Goal: Task Accomplishment & Management: Complete application form

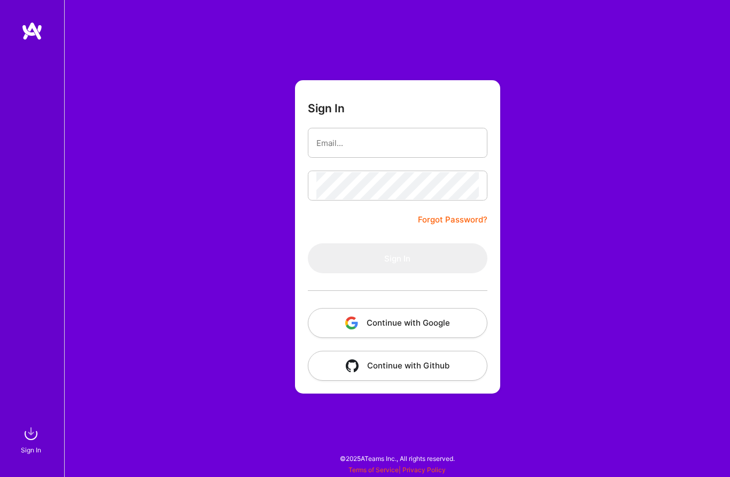
click at [376, 321] on button "Continue with Google" at bounding box center [398, 323] width 180 height 30
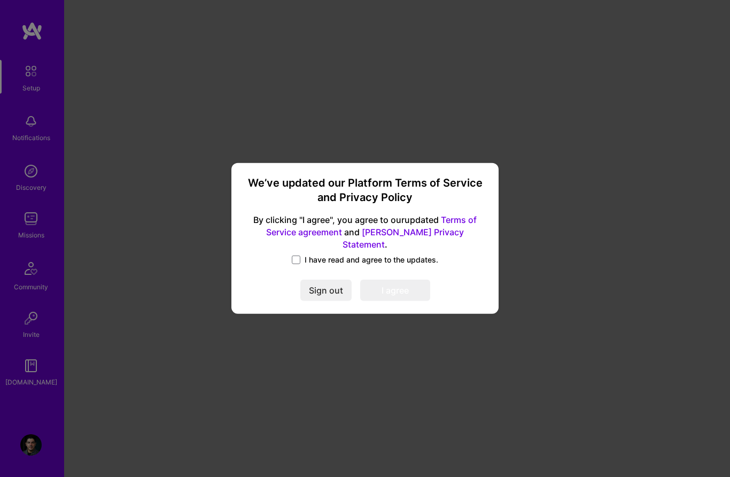
click at [302, 255] on label "I have read and agree to the updates." at bounding box center [365, 260] width 147 height 11
click at [0, 0] on input "I have read and agree to the updates." at bounding box center [0, 0] width 0 height 0
click at [394, 283] on button "I agree" at bounding box center [395, 290] width 70 height 21
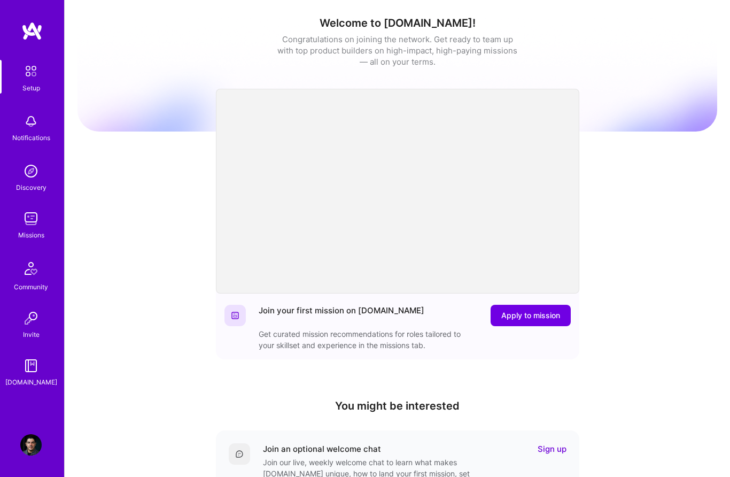
click at [33, 326] on img at bounding box center [30, 317] width 21 height 21
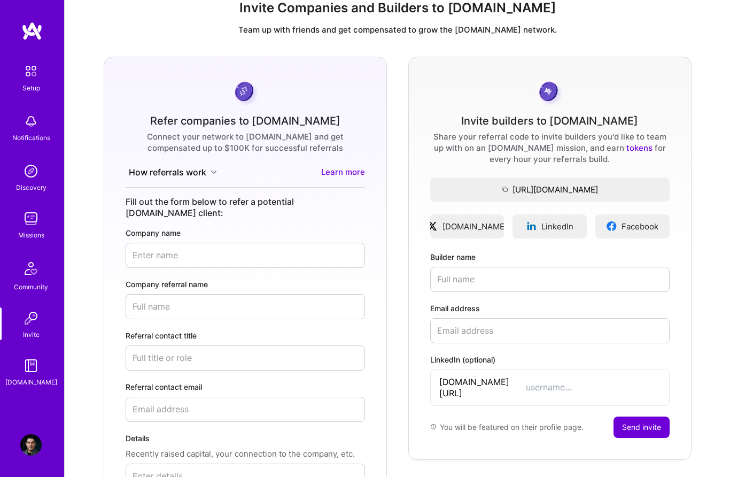
scroll to position [24, 0]
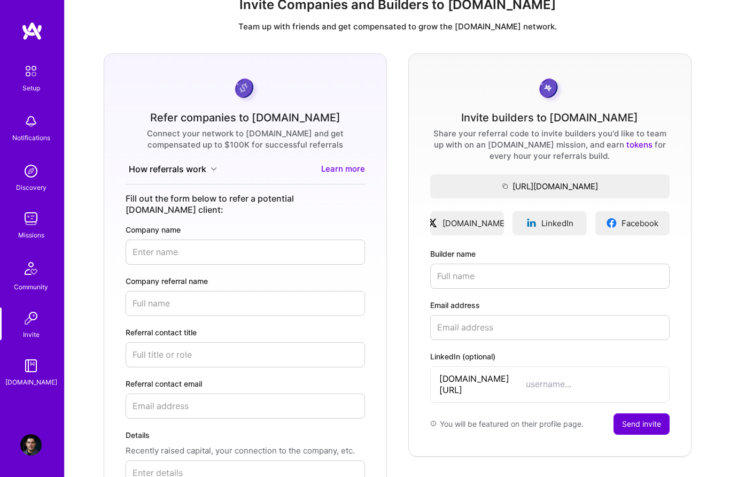
click at [460, 276] on input "Builder name" at bounding box center [550, 276] width 240 height 25
type input "[PERSON_NAME]"
click at [454, 331] on input "Email address" at bounding box center [550, 327] width 240 height 25
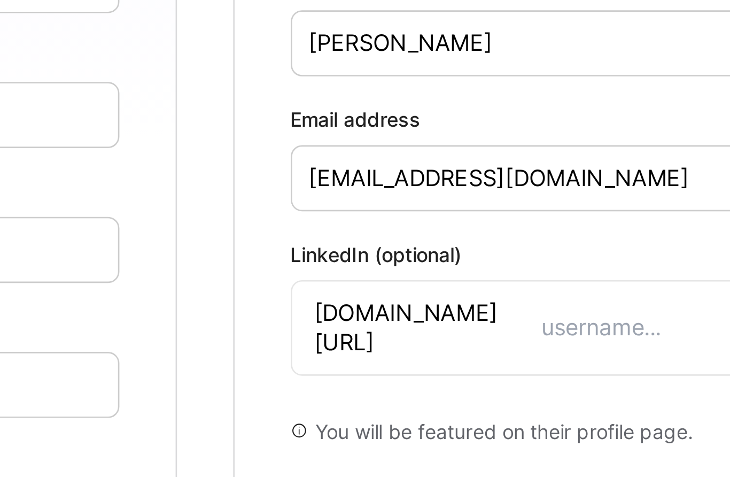
type input "[EMAIL_ADDRESS][DOMAIN_NAME]"
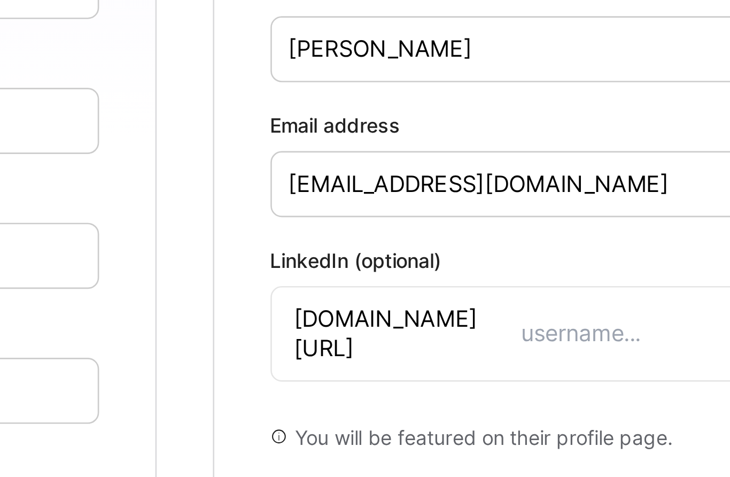
click at [430, 264] on input "[PERSON_NAME]" at bounding box center [550, 276] width 240 height 25
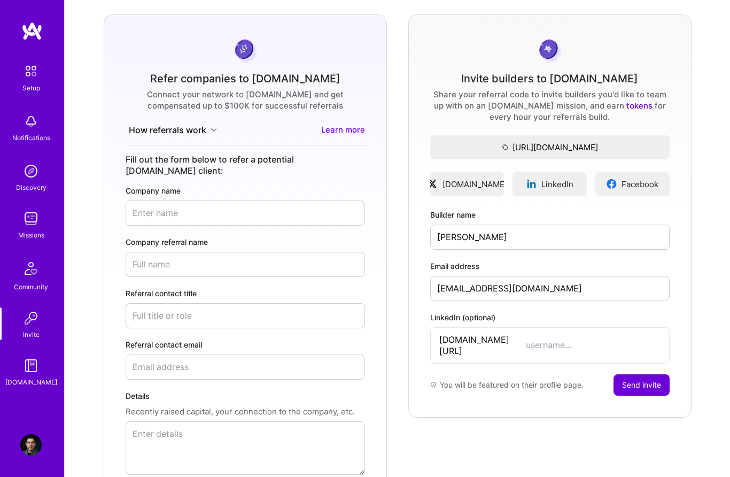
scroll to position [0, 0]
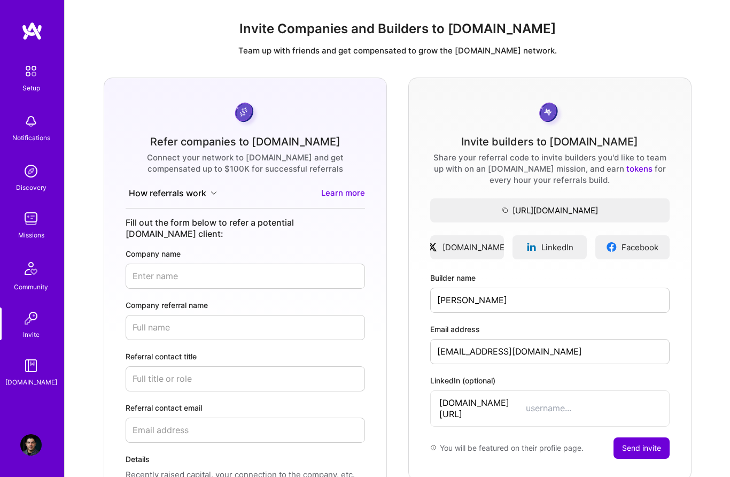
click at [526, 403] on input "LinkedIn (optional)" at bounding box center [593, 408] width 135 height 11
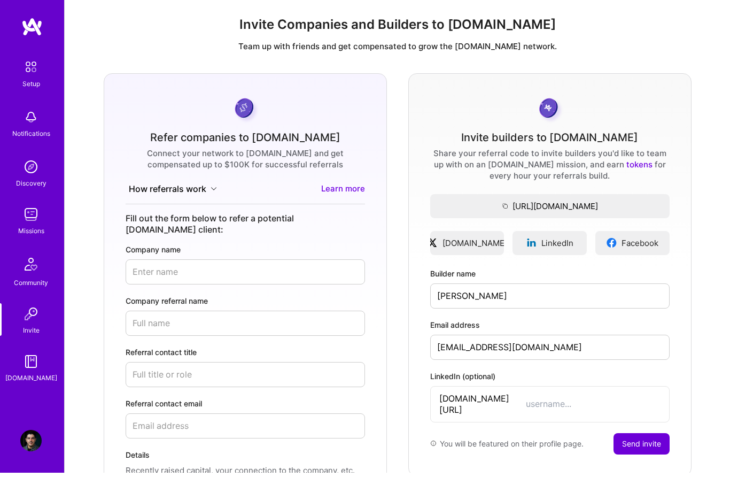
click at [534, 403] on input "LinkedIn (optional)" at bounding box center [593, 408] width 135 height 11
paste input "[PERSON_NAME]?utm_source=share&utm_campaign=share_via&utm_content=profile&utm_m…"
click at [514, 294] on input "[PERSON_NAME]" at bounding box center [550, 300] width 240 height 25
click at [565, 403] on input "[PERSON_NAME]?utm_source=share&utm_campaign=share_via&utm_content=profil" at bounding box center [593, 408] width 135 height 11
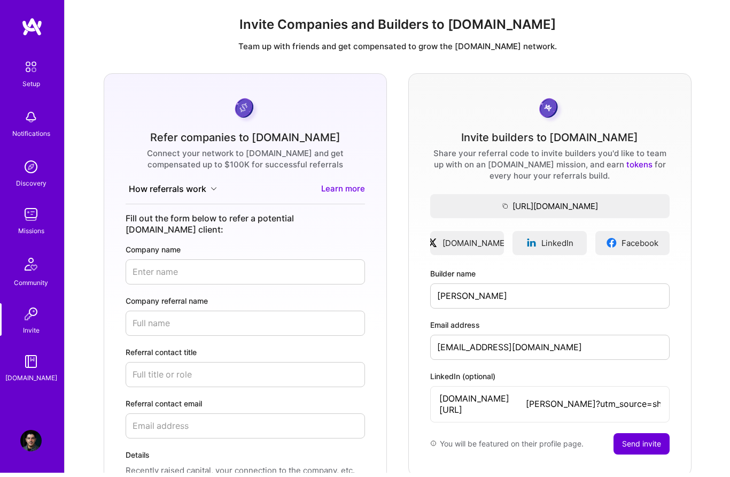
scroll to position [129, 0]
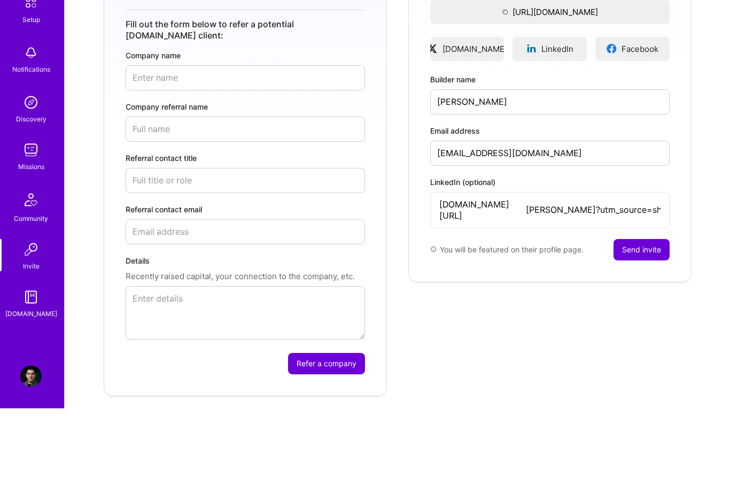
type input "[PERSON_NAME]?utm_source=share&utm_campaign=share_via&"
paste input "[PERSON_NAME]"
type input "[PERSON_NAME]"
click at [645, 308] on button "Send invite" at bounding box center [642, 318] width 56 height 21
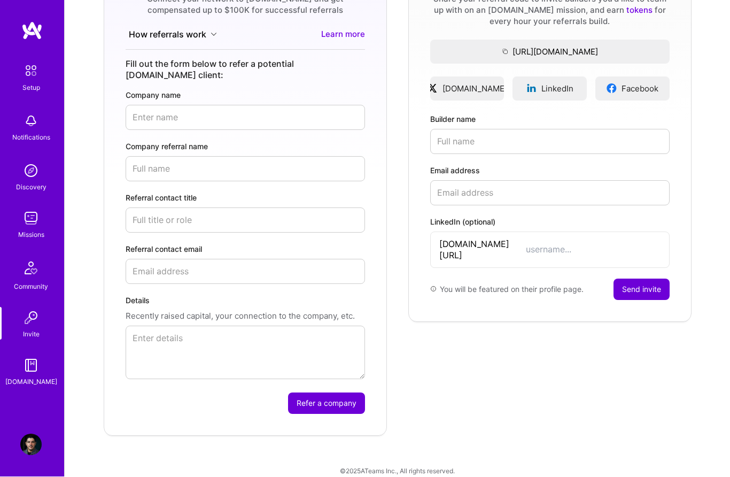
click at [30, 71] on img at bounding box center [31, 71] width 22 height 22
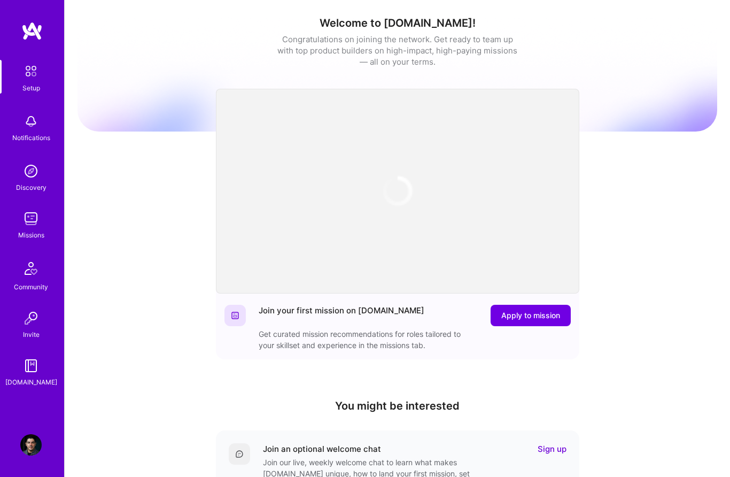
click at [32, 36] on img at bounding box center [31, 30] width 21 height 19
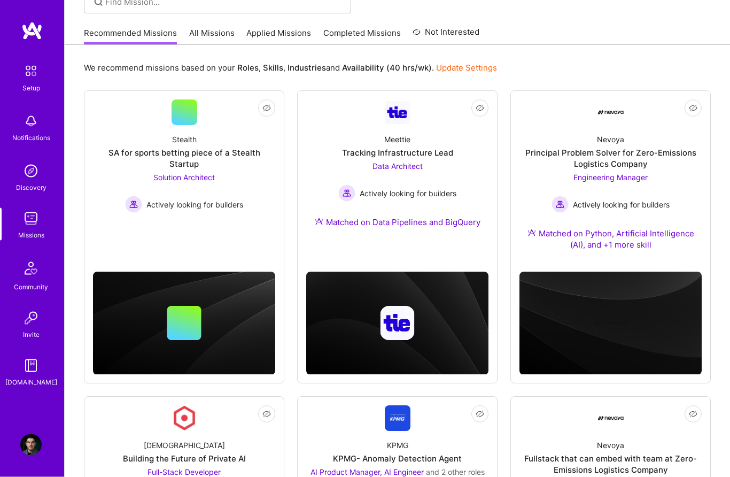
scroll to position [93, 0]
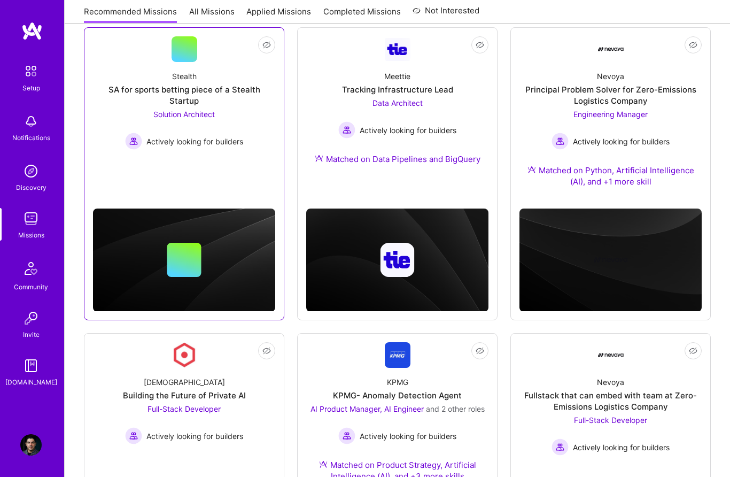
click at [170, 149] on link "Not Interested Stealth SA for sports betting piece of a Stealth Startup Solutio…" at bounding box center [184, 102] width 182 height 133
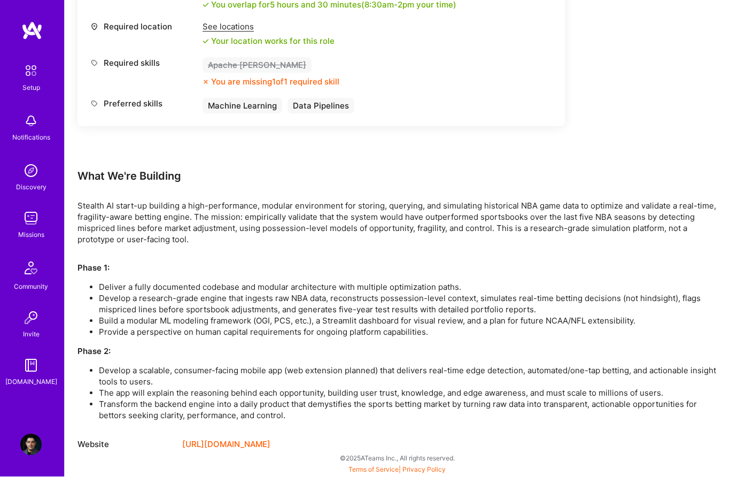
scroll to position [481, 0]
